Goal: Task Accomplishment & Management: Manage account settings

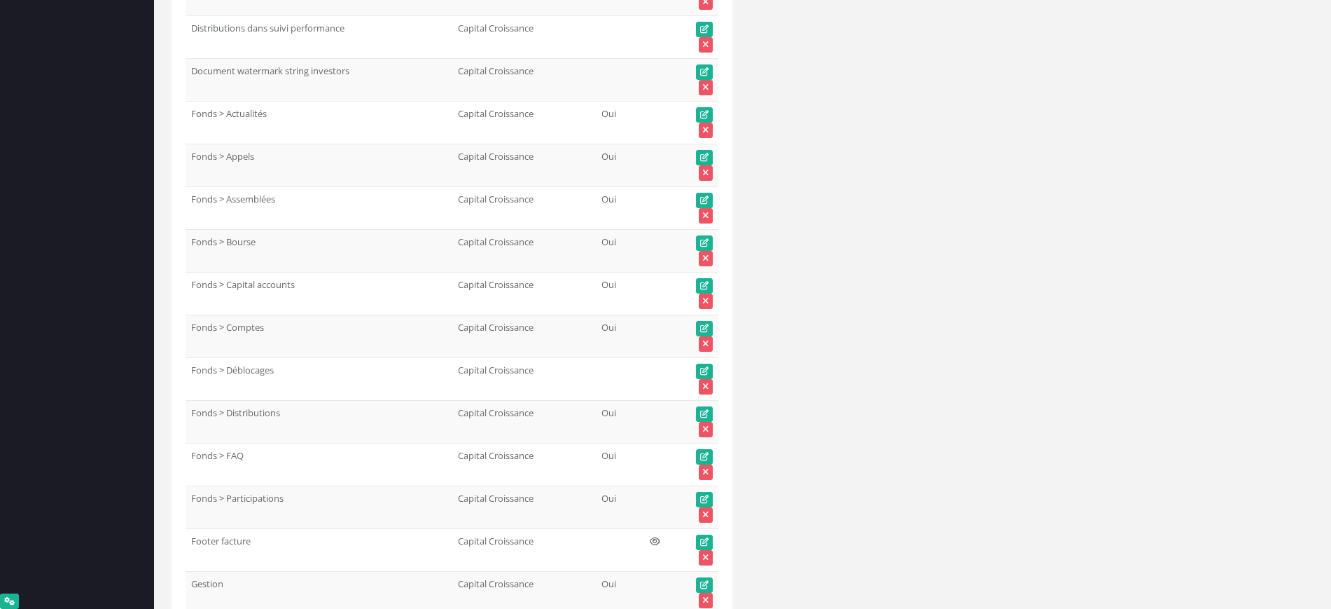
scroll to position [11264, 0]
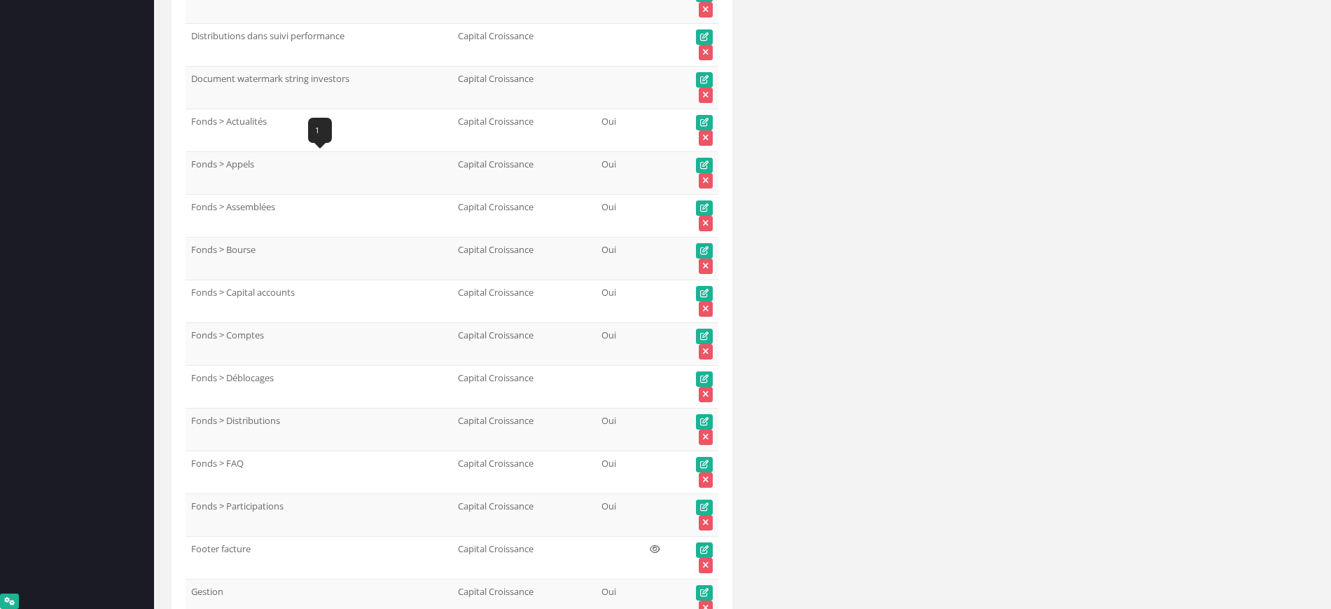
drag, startPoint x: 260, startPoint y: 160, endPoint x: 193, endPoint y: 166, distance: 67.5
click at [193, 166] on td "Fonds > Appels" at bounding box center [319, 172] width 267 height 43
copy td "Fonds > Appels"
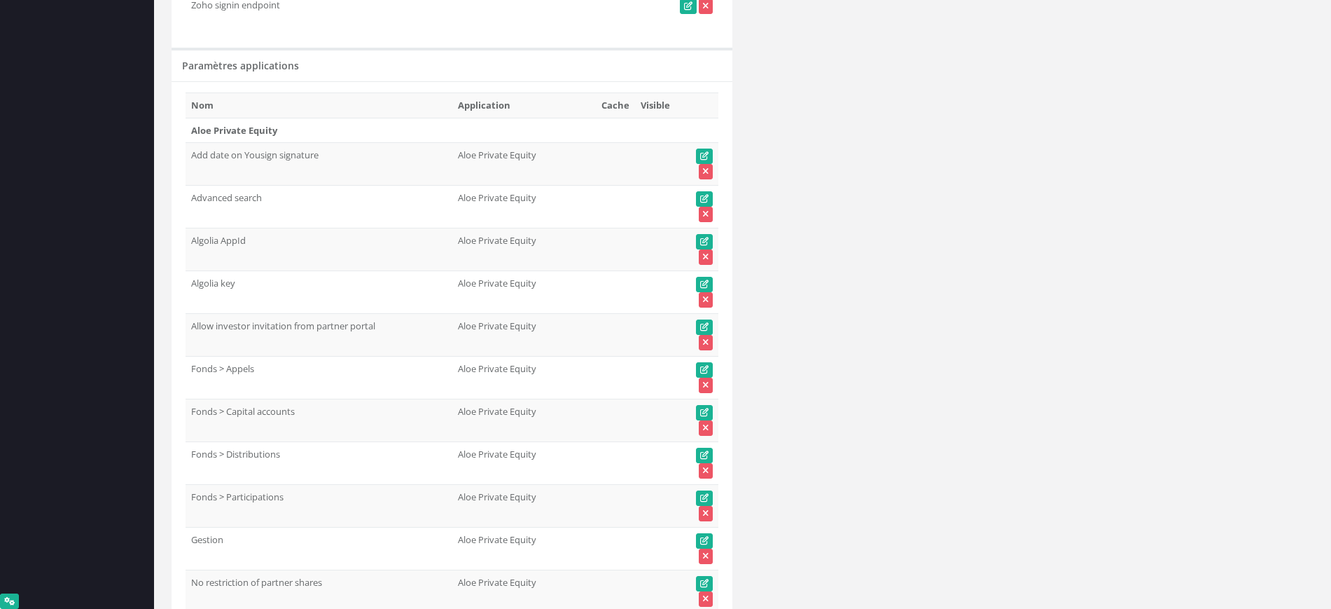
scroll to position [0, 0]
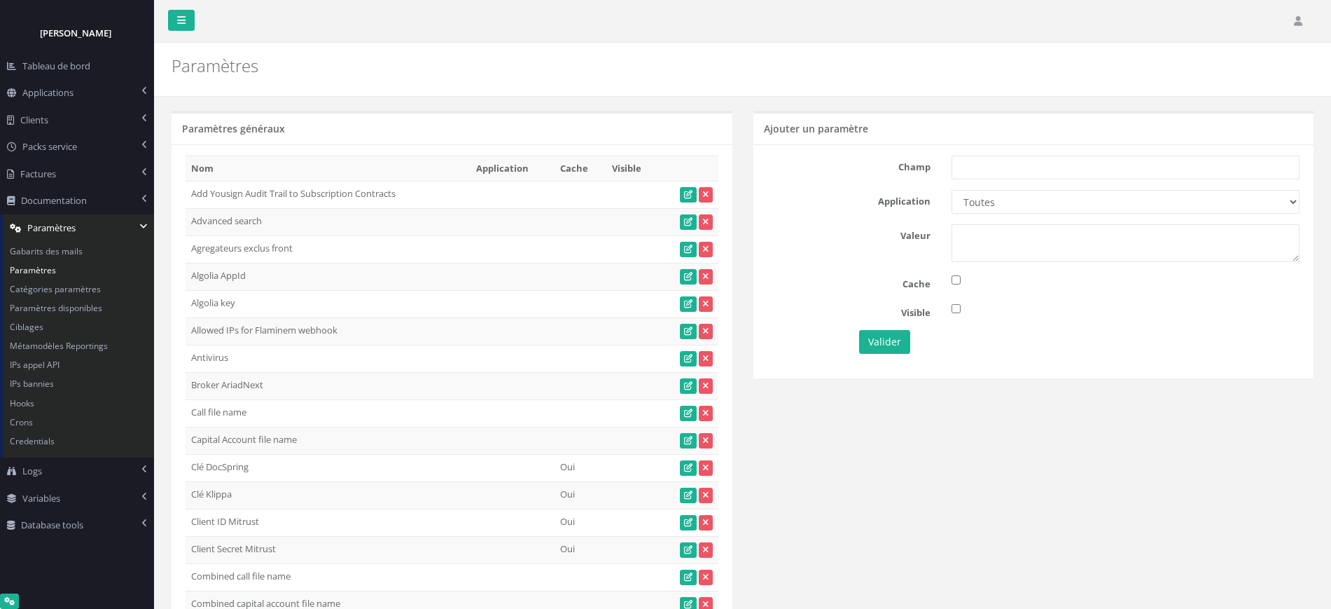
click at [1073, 151] on div "Champ Application Toutes Aloe Private Equity Alpin Capital API Access to My DB …" at bounding box center [1033, 260] width 561 height 233
click at [1008, 166] on input "text" at bounding box center [1126, 167] width 348 height 24
paste input "Fonds > Appels"
type input "Fonds > Appels"
click at [985, 209] on select "Toutes Aloe Private Equity Alpin Capital API Access to My DB API demo Astorg As…" at bounding box center [1126, 202] width 348 height 24
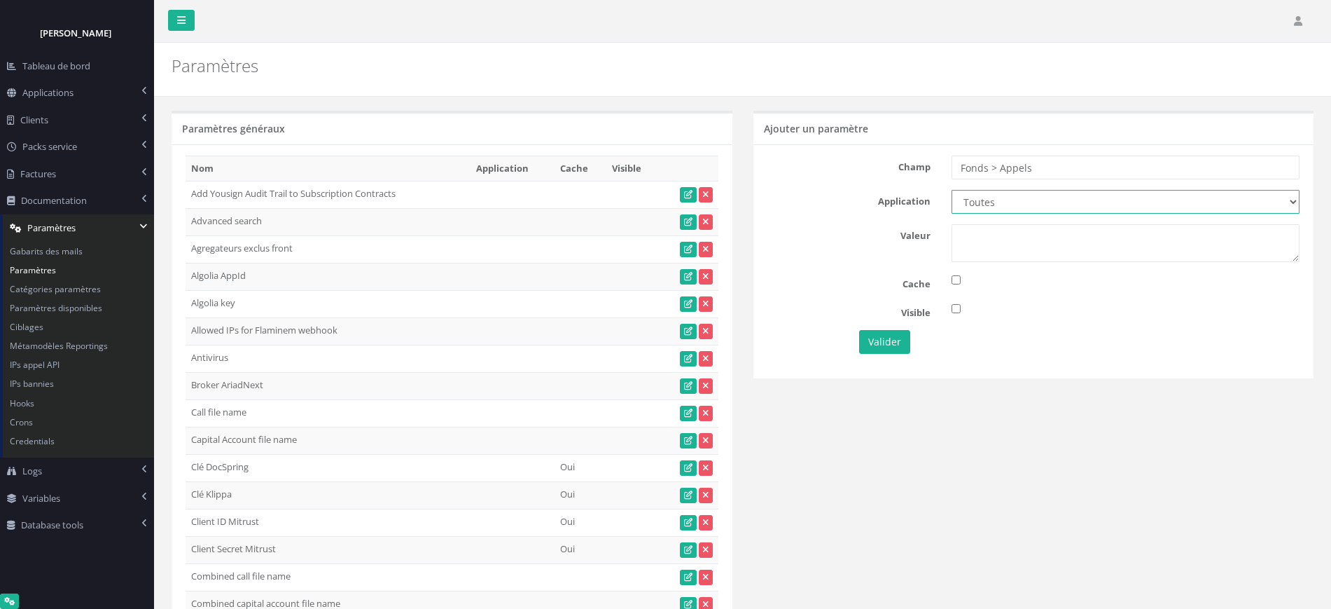
select select "65"
click at [952, 190] on select "Toutes Aloe Private Equity Alpin Capital API Access to My DB API demo Astorg As…" at bounding box center [1126, 202] width 348 height 24
click at [1005, 248] on textarea at bounding box center [1126, 243] width 348 height 38
type textarea "1"
click at [880, 342] on button "Valider" at bounding box center [884, 342] width 51 height 24
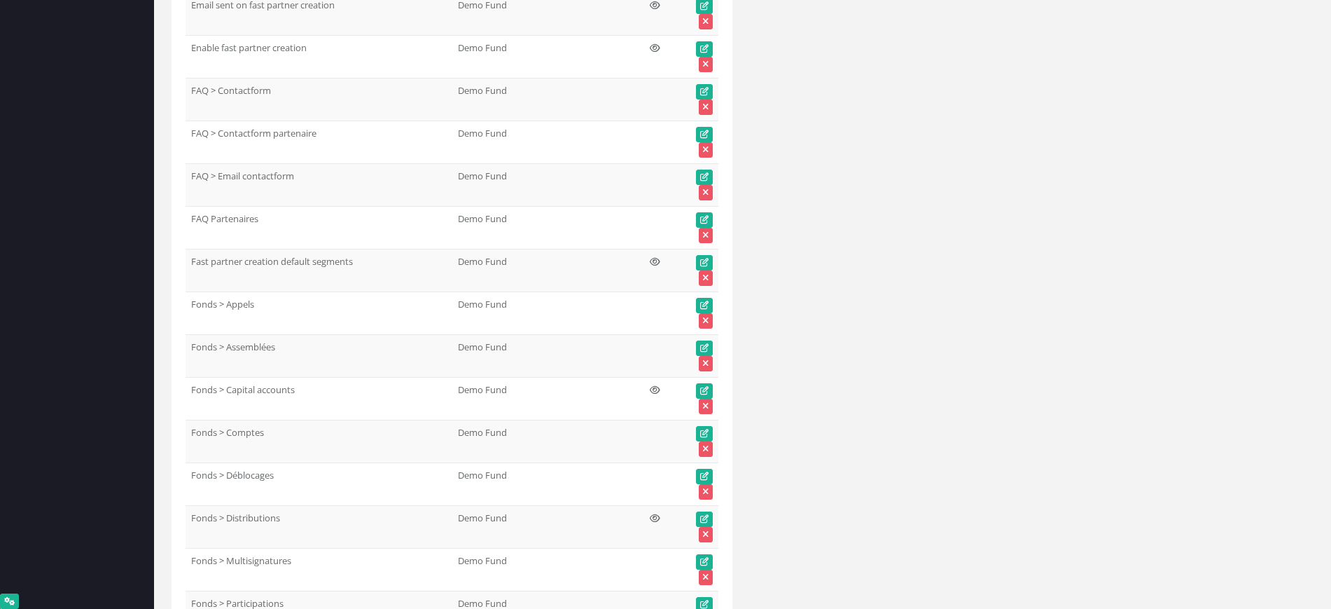
scroll to position [21517, 0]
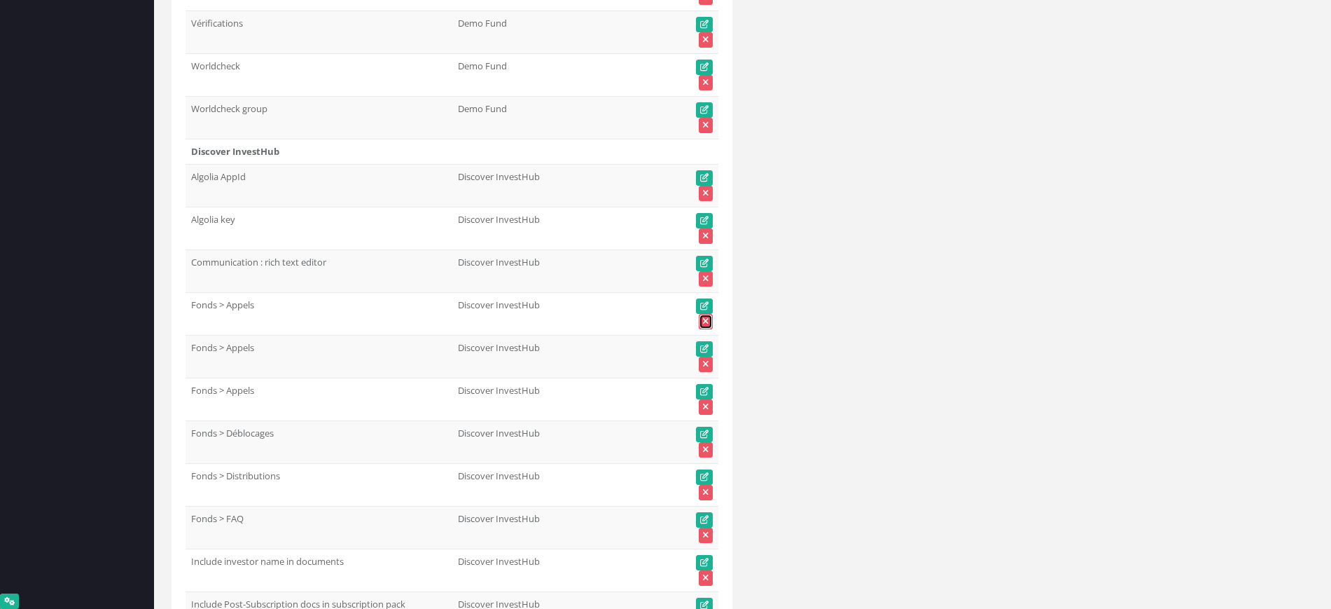
drag, startPoint x: 707, startPoint y: 317, endPoint x: 732, endPoint y: 60, distance: 257.6
click at [707, 317] on icon at bounding box center [706, 321] width 6 height 8
drag, startPoint x: 544, startPoint y: 345, endPoint x: 450, endPoint y: 345, distance: 93.8
click at [450, 345] on tr "Fonds > Appels Discover InvestHub" at bounding box center [452, 356] width 533 height 43
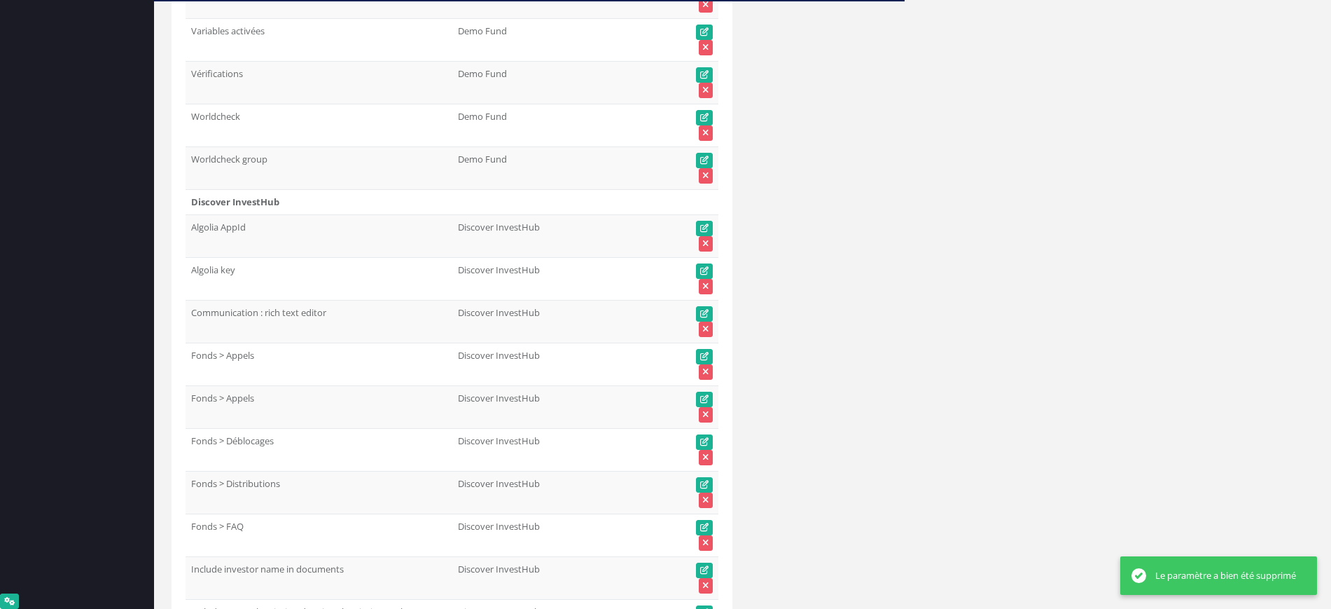
scroll to position [21627, 0]
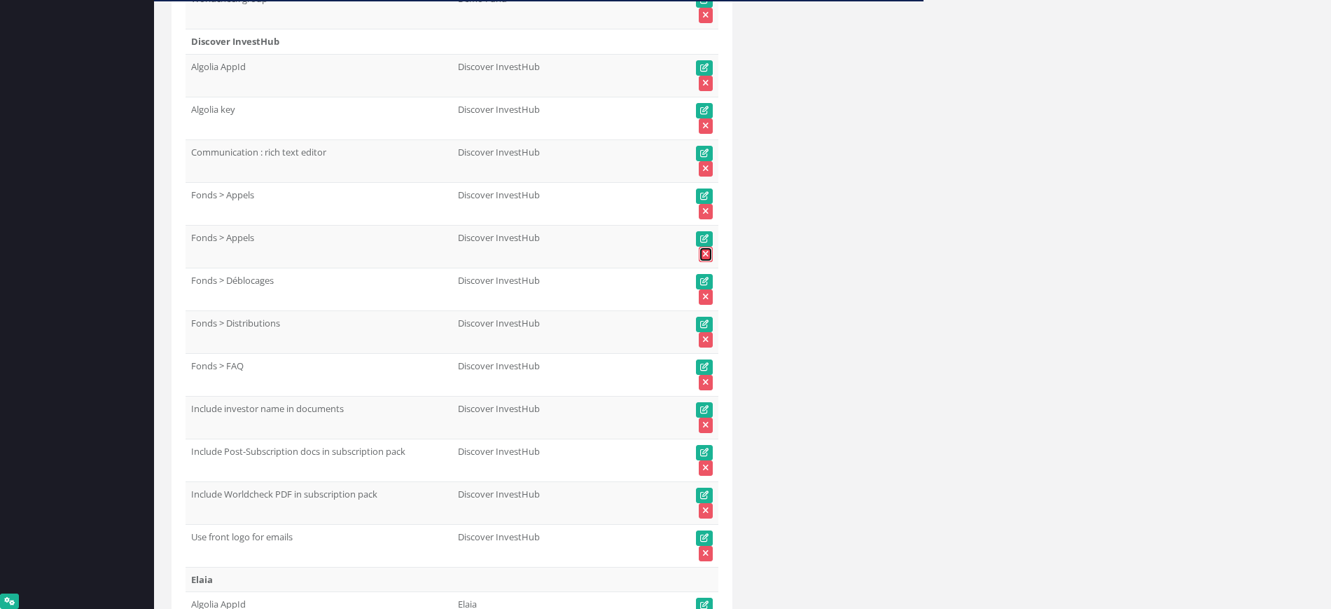
drag, startPoint x: 707, startPoint y: 254, endPoint x: 703, endPoint y: 69, distance: 185.6
click at [707, 254] on icon at bounding box center [706, 254] width 6 height 8
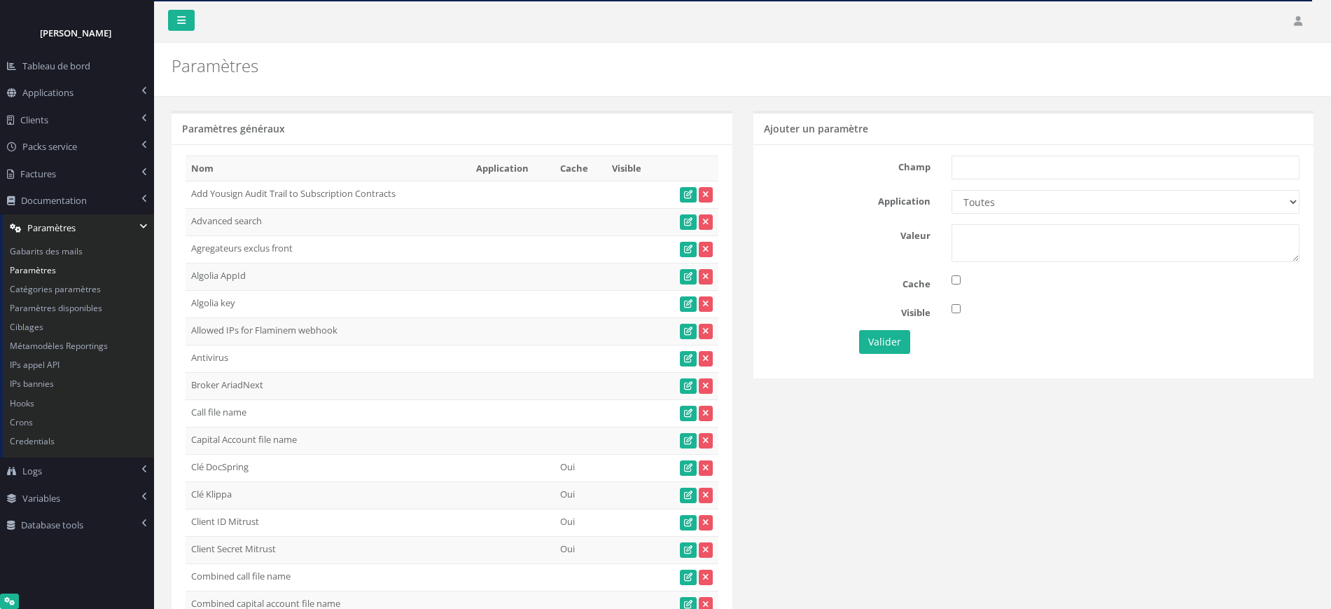
click at [980, 55] on div at bounding box center [1033, 53] width 561 height 21
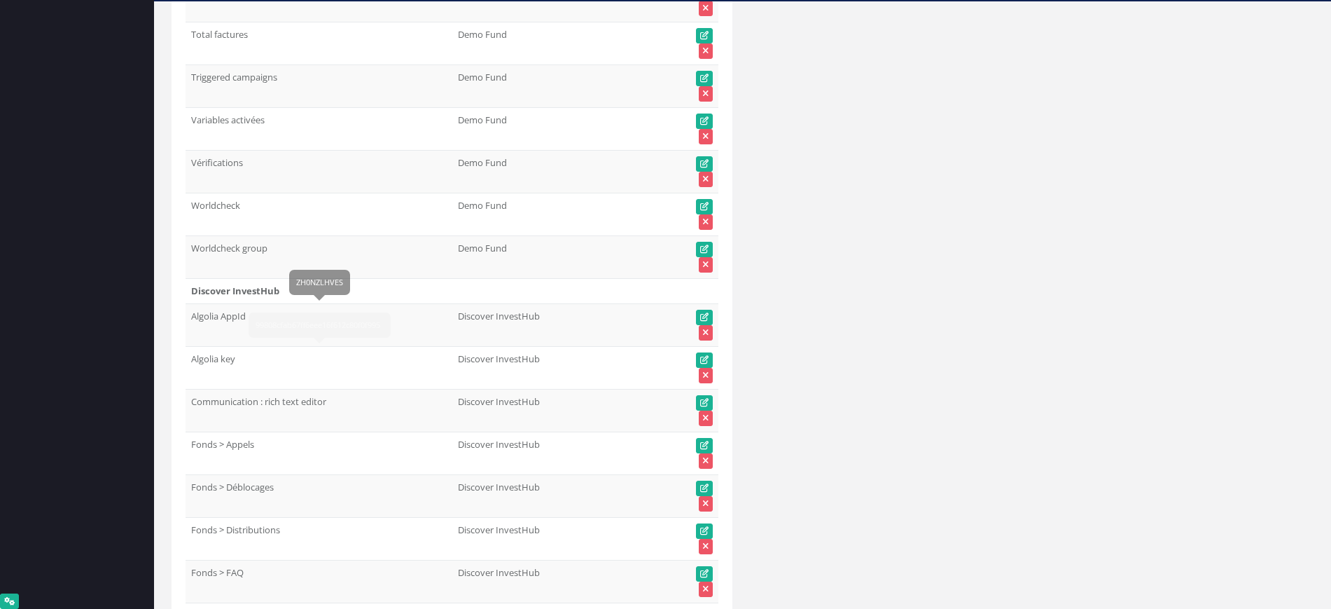
scroll to position [21627, 0]
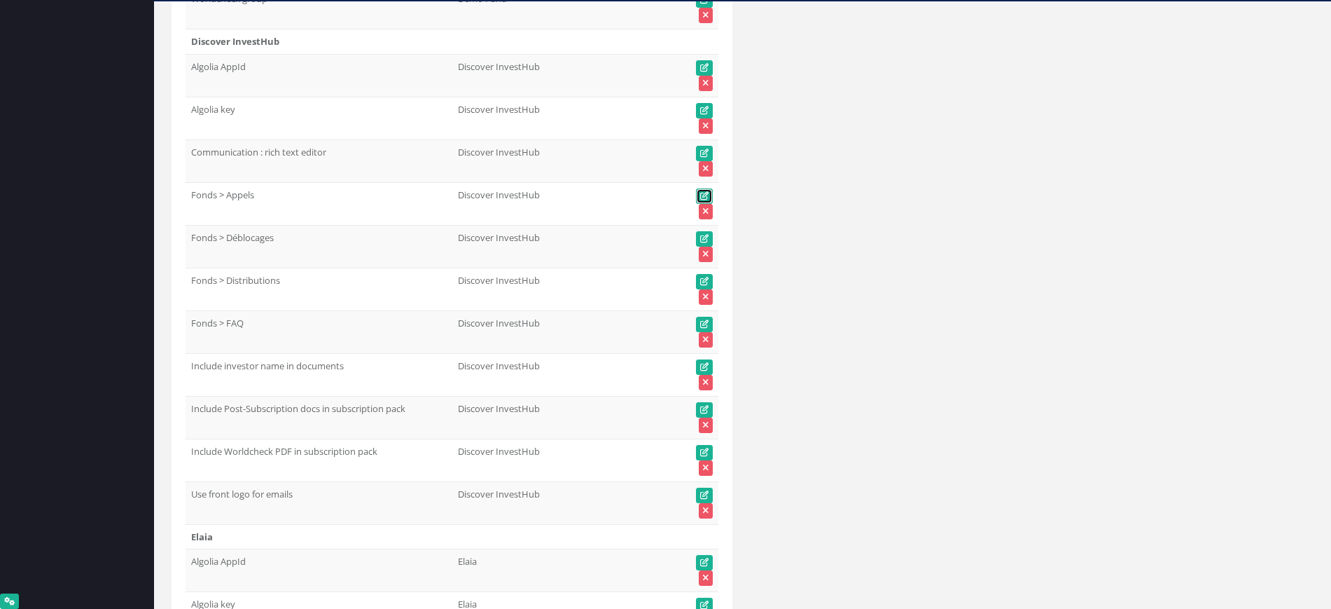
click at [706, 192] on icon at bounding box center [704, 196] width 8 height 8
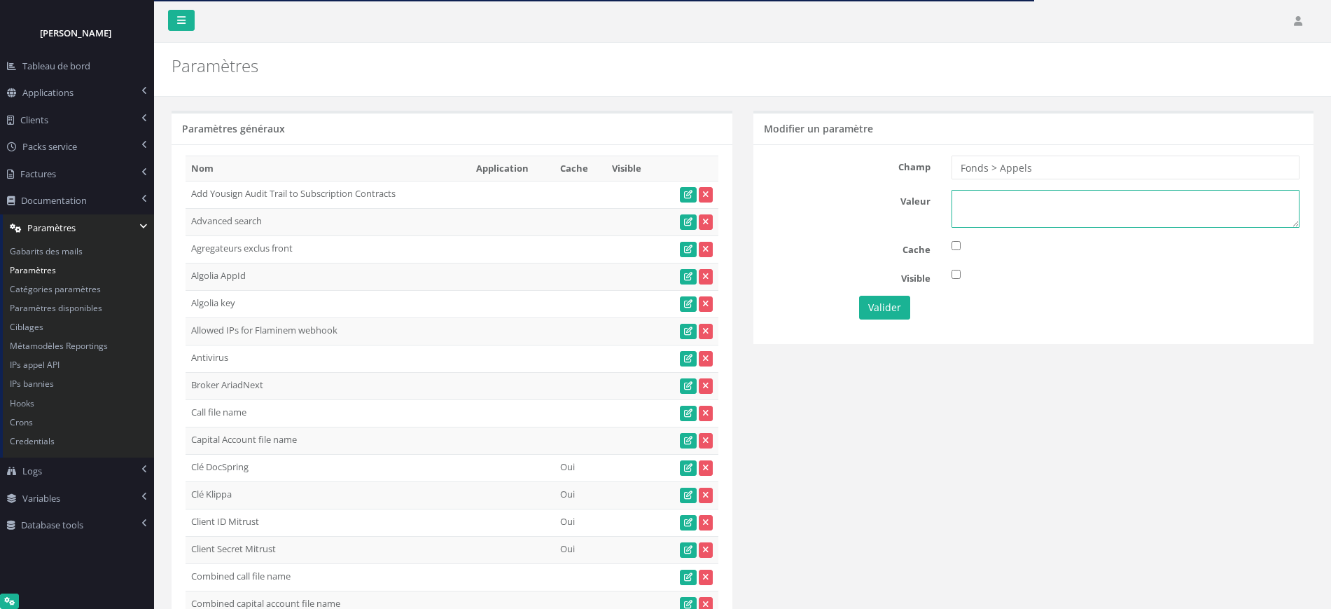
click at [987, 202] on textarea at bounding box center [1126, 209] width 348 height 38
type textarea "1"
click at [886, 303] on button "Valider" at bounding box center [884, 308] width 51 height 24
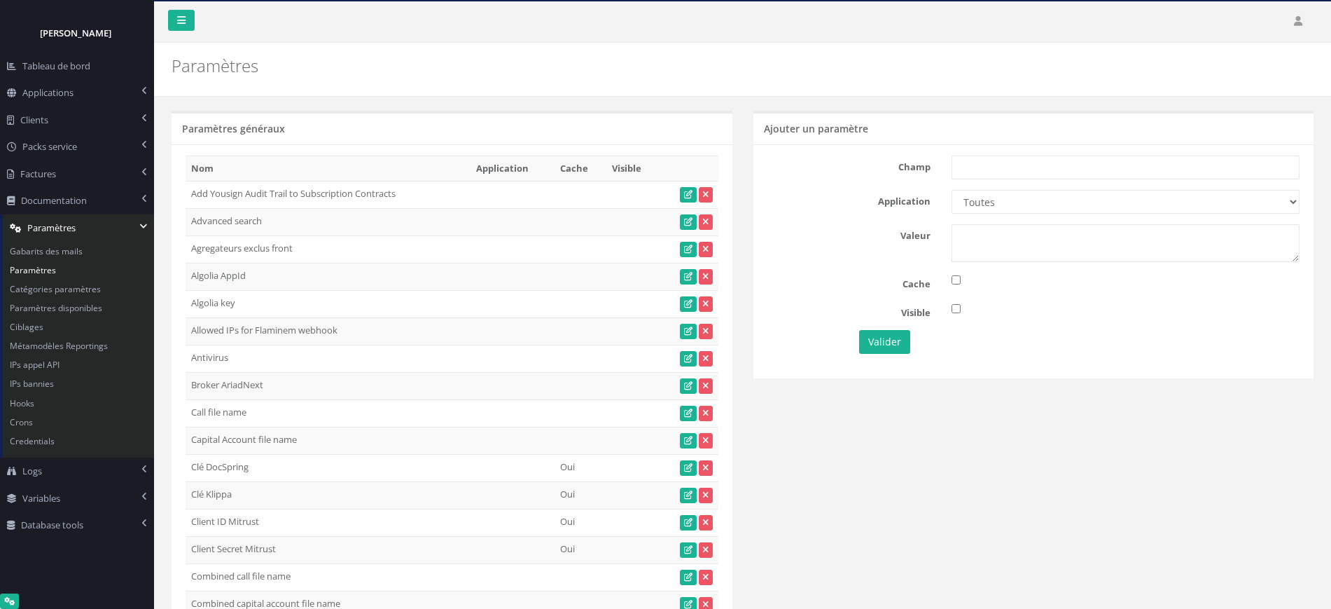
scroll to position [21364, 0]
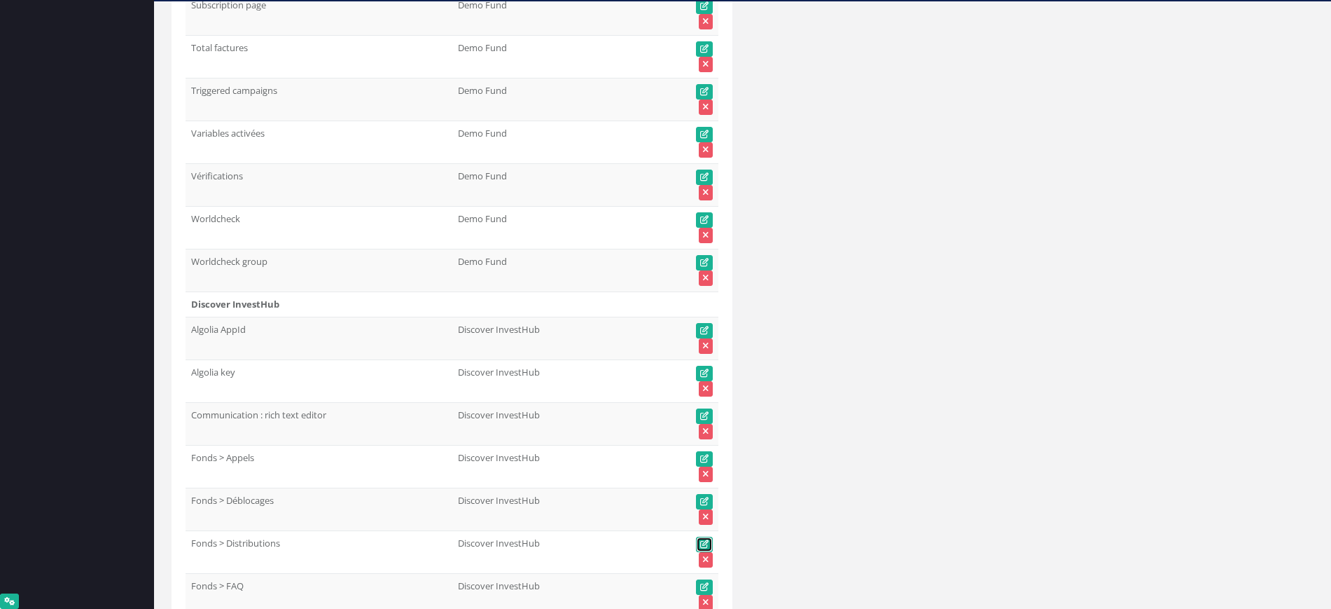
drag, startPoint x: 705, startPoint y: 541, endPoint x: 592, endPoint y: 538, distance: 112.8
click at [705, 541] on icon at bounding box center [704, 544] width 8 height 8
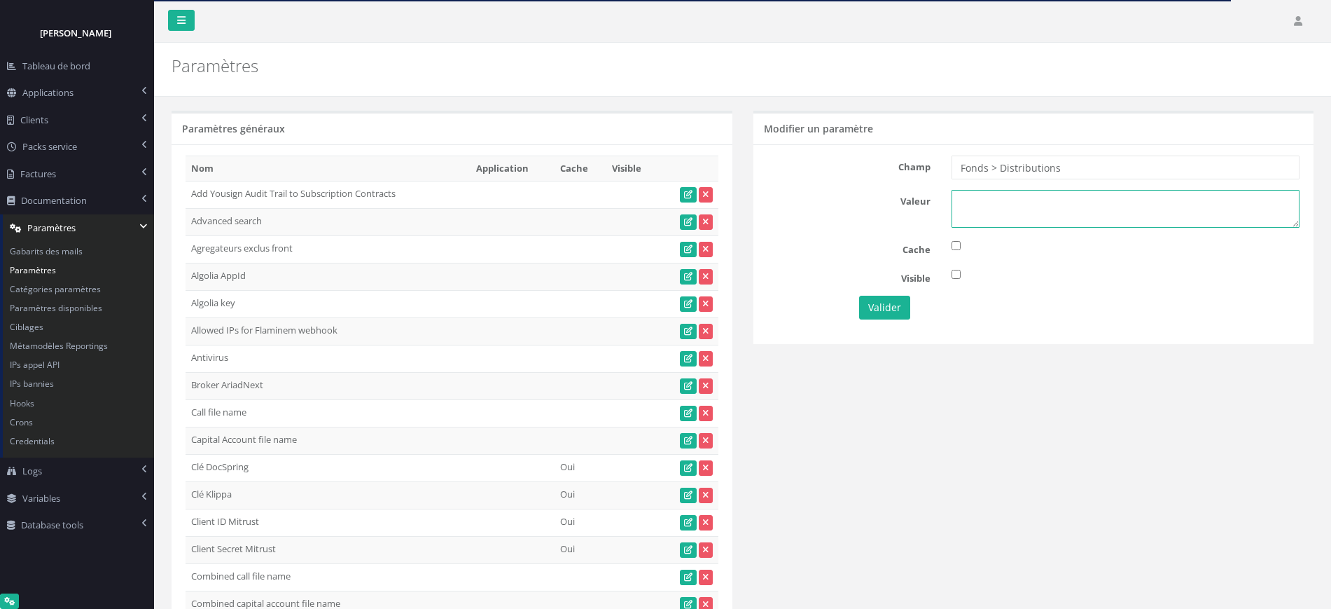
click at [993, 207] on textarea at bounding box center [1126, 209] width 348 height 38
type textarea "1"
click at [887, 298] on button "Valider" at bounding box center [884, 308] width 51 height 24
